Goal: Navigation & Orientation: Find specific page/section

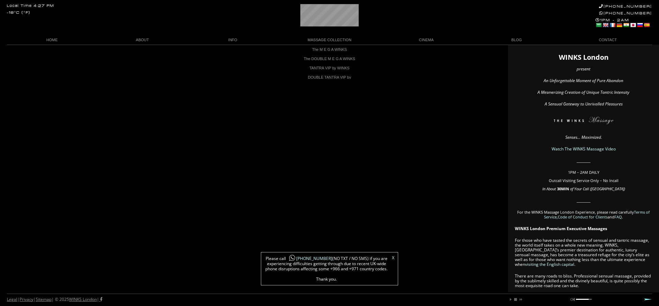
click at [394, 258] on link "X" at bounding box center [393, 258] width 2 height 4
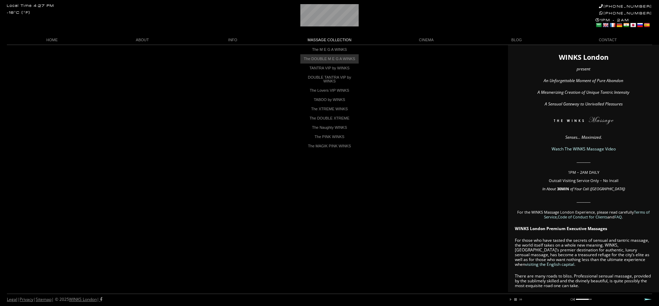
click at [332, 59] on link "The DOUBLE M E G A WINKS" at bounding box center [329, 58] width 58 height 9
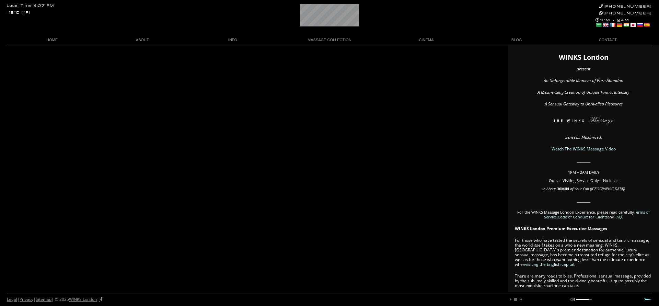
scroll to position [0, 28]
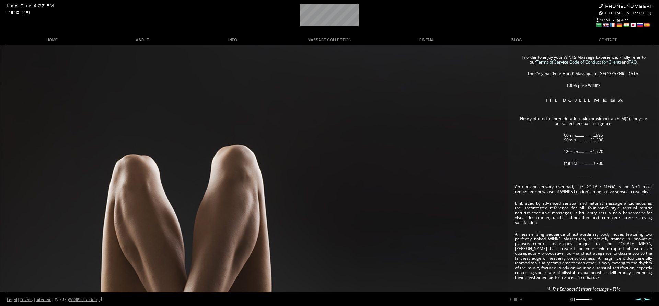
scroll to position [0, 33]
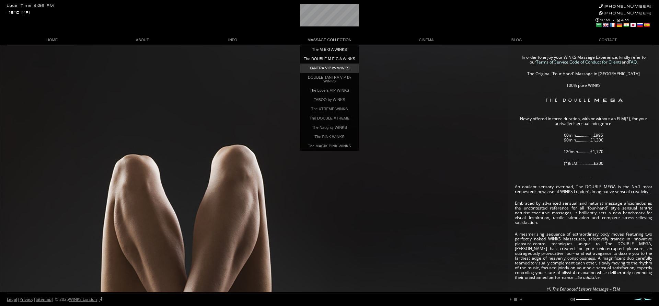
click at [323, 72] on link "TANTRA VIP by WINKS" at bounding box center [329, 68] width 58 height 9
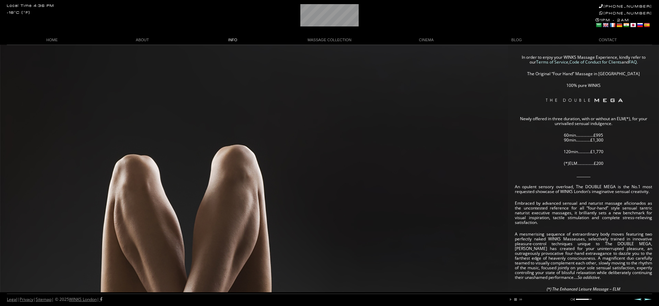
scroll to position [0, 23]
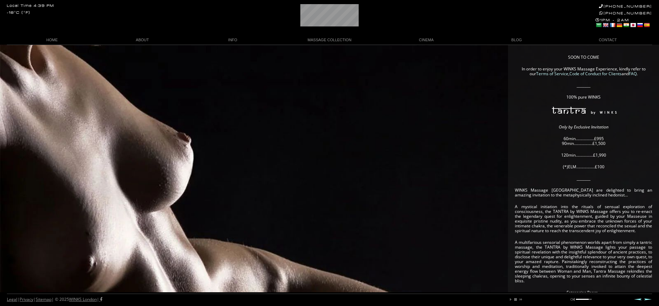
scroll to position [0, 16]
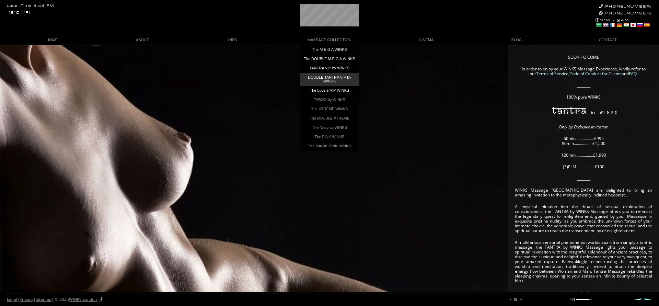
click at [333, 86] on link "DOUBLE TANTRA VIP by WINKS" at bounding box center [329, 79] width 58 height 13
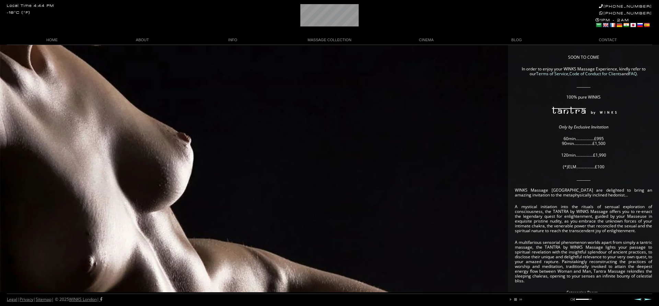
scroll to position [0, 26]
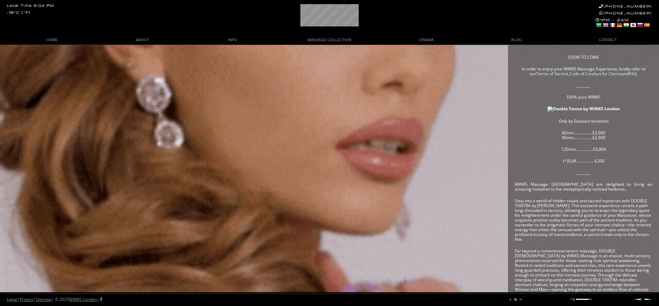
scroll to position [0, 7]
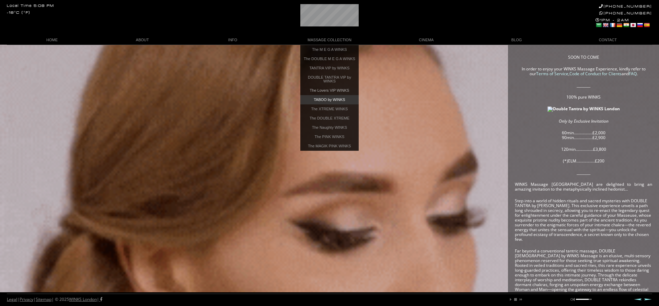
click at [331, 104] on link "TABOO by WINKS" at bounding box center [329, 99] width 58 height 9
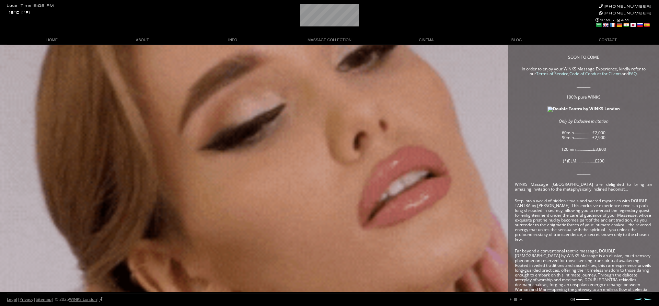
scroll to position [0, 25]
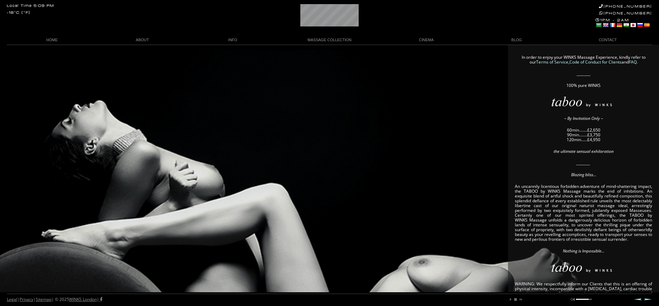
scroll to position [0, 41]
click at [607, 39] on link "CONTACT" at bounding box center [607, 39] width 90 height 9
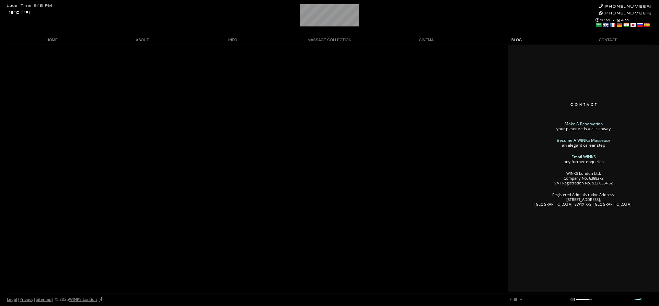
click at [522, 36] on link "BLOG" at bounding box center [517, 39] width 90 height 9
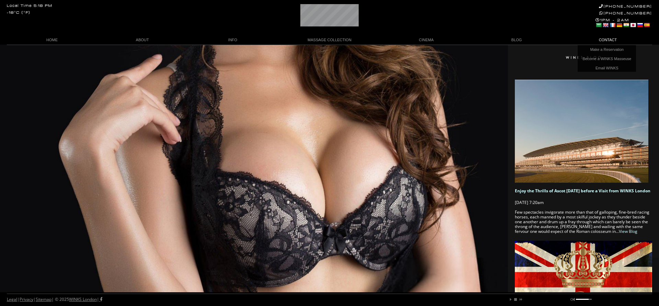
click at [604, 38] on link "CONTACT" at bounding box center [607, 39] width 90 height 9
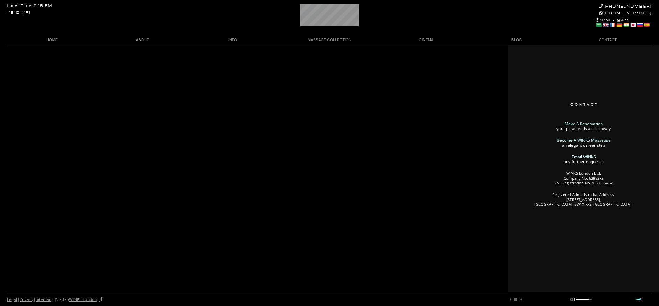
scroll to position [0, 3]
